Goal: Task Accomplishment & Management: Manage account settings

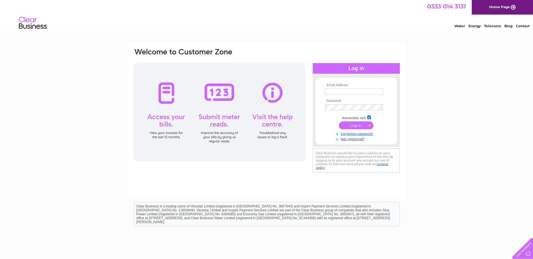
click at [329, 94] on input "text" at bounding box center [354, 92] width 58 height 6
paste input "[EMAIL_ADDRESS][DOMAIN_NAME]"
drag, startPoint x: 361, startPoint y: 92, endPoint x: 300, endPoint y: 94, distance: 60.7
click at [301, 94] on div "Email Address: mzas@ecco.com Password:" at bounding box center [266, 111] width 267 height 127
paste input "FinanceUK@krm.ag"
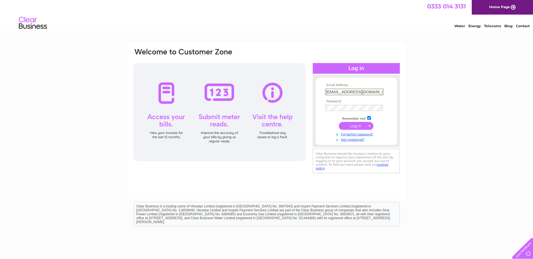
type input "FinanceUK@krm.ag"
click at [363, 126] on input "submit" at bounding box center [356, 126] width 35 height 8
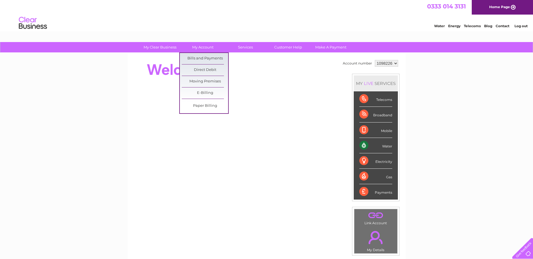
drag, startPoint x: 212, startPoint y: 58, endPoint x: 231, endPoint y: 67, distance: 21.2
click at [212, 58] on link "Bills and Payments" at bounding box center [205, 58] width 46 height 11
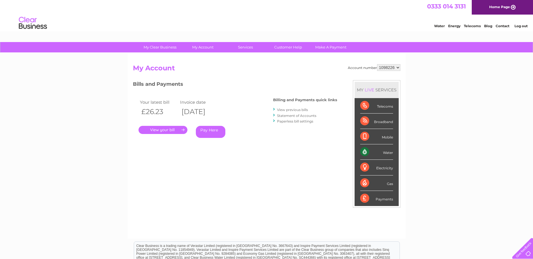
click at [157, 130] on link "." at bounding box center [162, 130] width 49 height 8
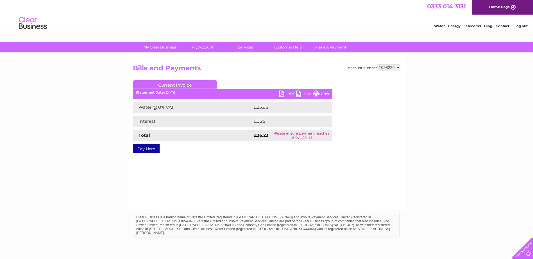
click at [283, 93] on link "PDF" at bounding box center [287, 95] width 17 height 8
